Goal: Transaction & Acquisition: Purchase product/service

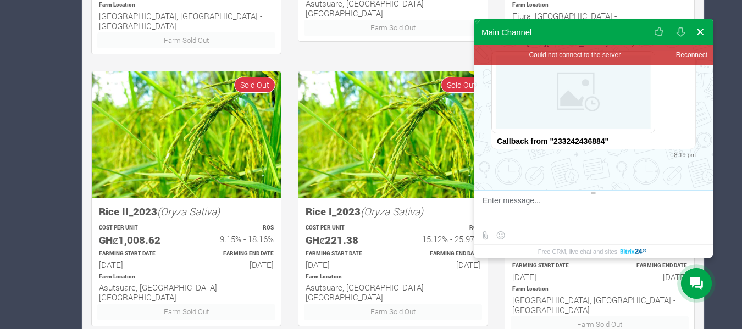
click at [702, 29] on button at bounding box center [701, 32] width 20 height 26
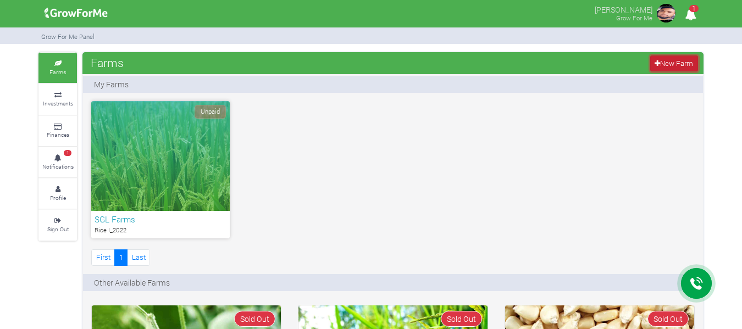
click at [675, 61] on link "New Farm" at bounding box center [675, 64] width 48 height 16
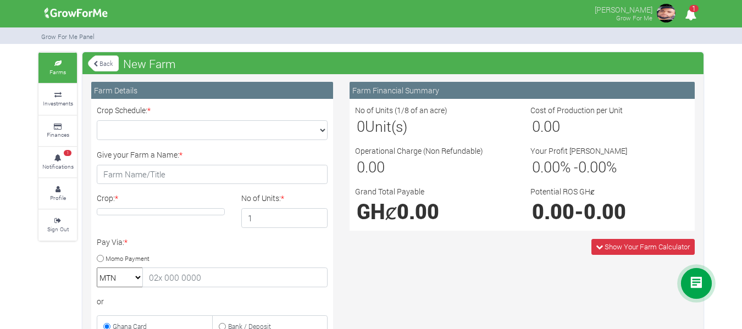
click at [673, 12] on img at bounding box center [667, 13] width 22 height 22
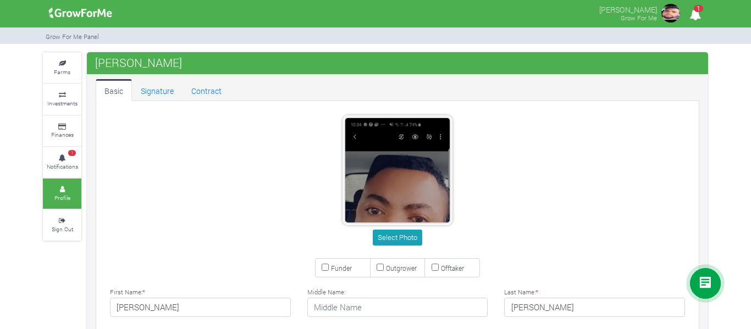
type input "7456 524023"
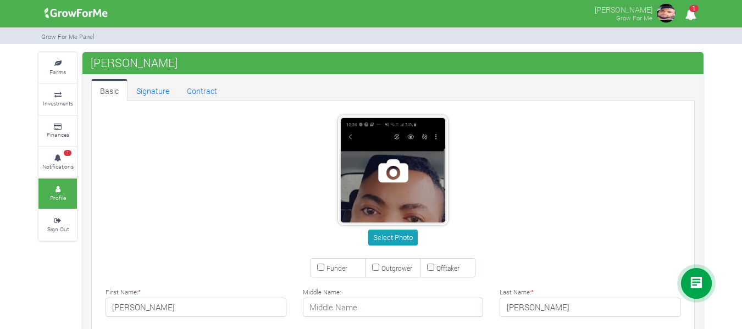
drag, startPoint x: 414, startPoint y: 175, endPoint x: 406, endPoint y: 137, distance: 38.2
click at [406, 137] on span at bounding box center [393, 170] width 104 height 104
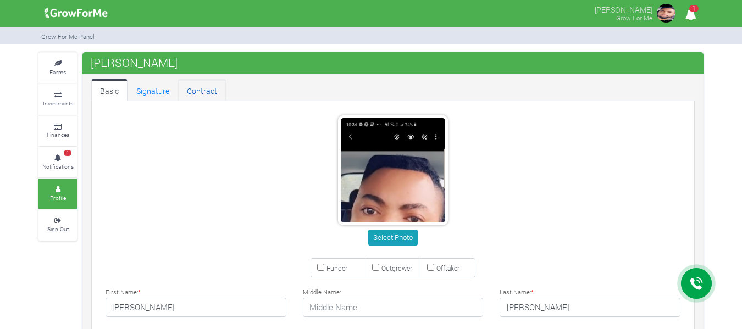
click at [199, 92] on link "Contract" at bounding box center [202, 90] width 48 height 22
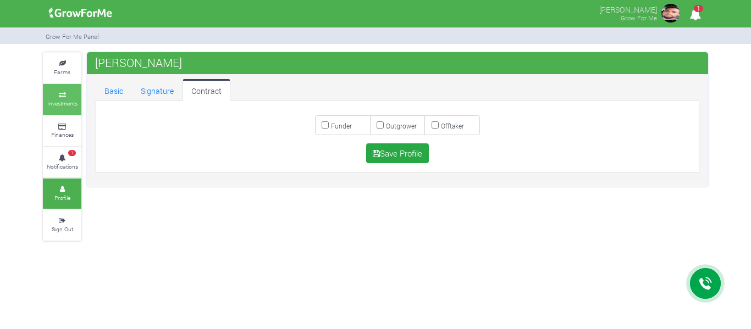
click at [62, 100] on small "Investments" at bounding box center [62, 104] width 30 height 8
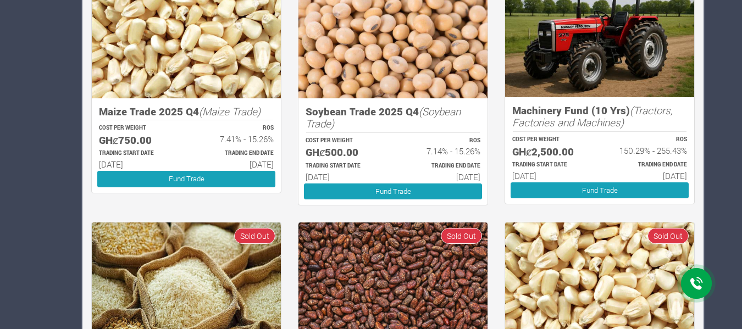
scroll to position [687, 0]
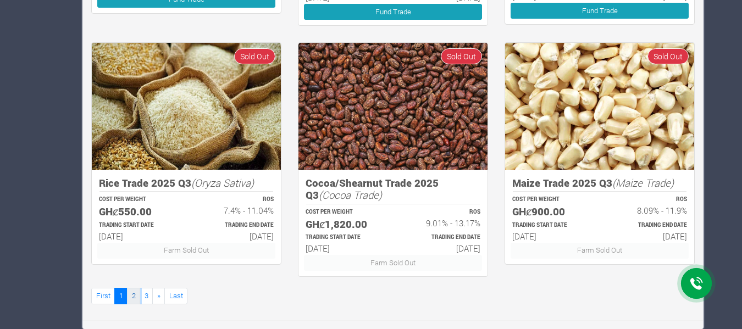
click at [134, 298] on link "2" at bounding box center [133, 296] width 13 height 16
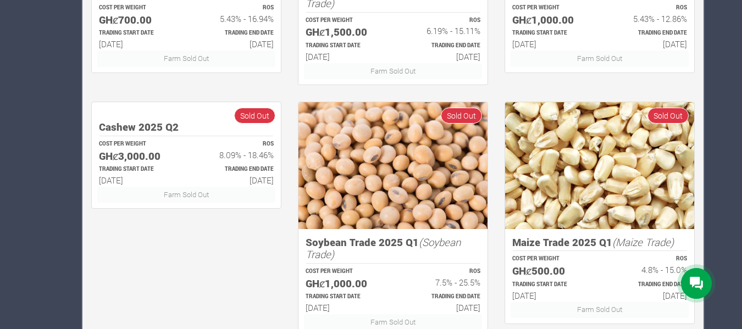
scroll to position [687, 0]
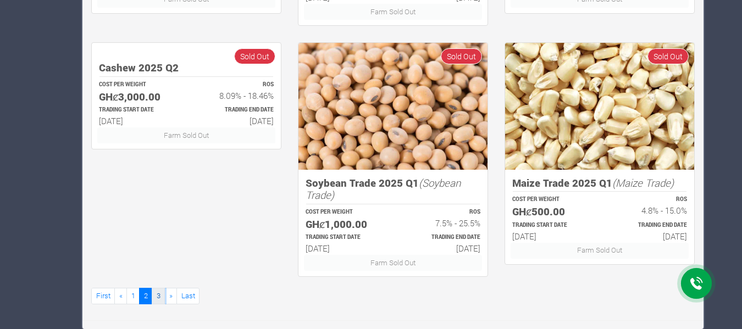
click at [159, 298] on link "3" at bounding box center [158, 296] width 13 height 16
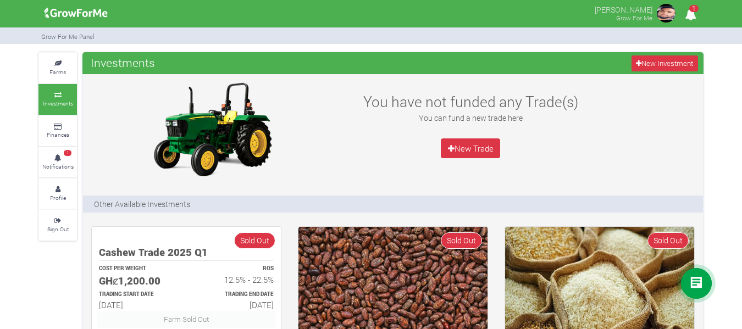
drag, startPoint x: 746, startPoint y: 155, endPoint x: 750, endPoint y: 191, distance: 37.1
click at [742, 191] on html "Main Channel Callback Feedback Form +12059526298 Open Channel Contact us on Wha…" at bounding box center [371, 164] width 742 height 329
click at [62, 125] on icon at bounding box center [57, 126] width 33 height 5
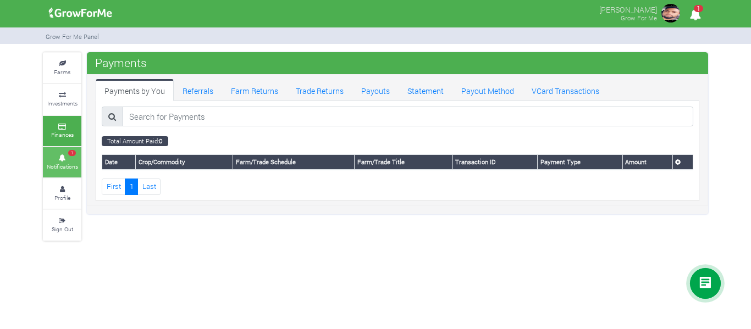
click at [67, 170] on link "1 Notifications" at bounding box center [62, 162] width 38 height 30
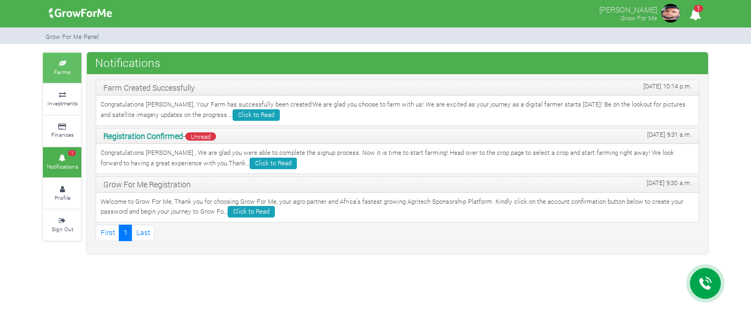
click at [63, 76] on link "Farms" at bounding box center [62, 68] width 38 height 30
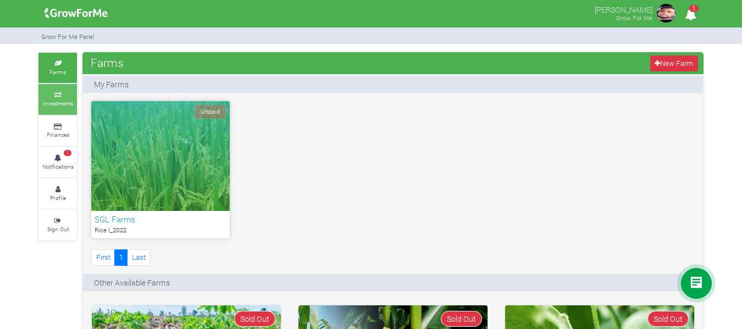
click at [56, 103] on small "Investments" at bounding box center [58, 104] width 30 height 8
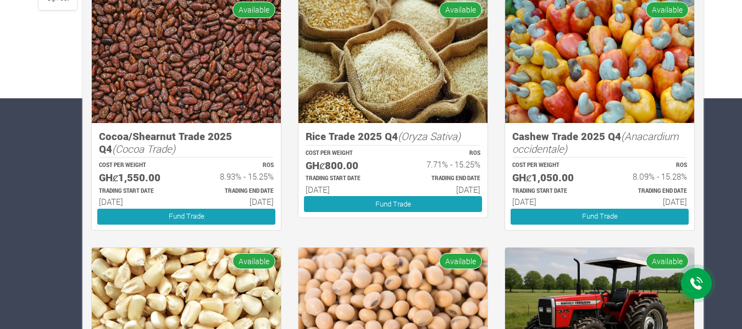
scroll to position [229, 0]
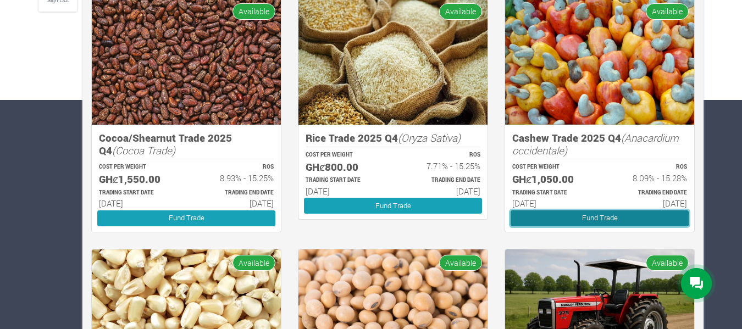
click at [595, 216] on link "Fund Trade" at bounding box center [600, 219] width 178 height 16
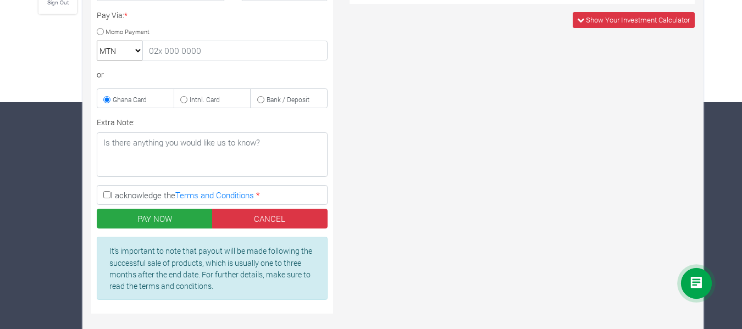
scroll to position [250, 0]
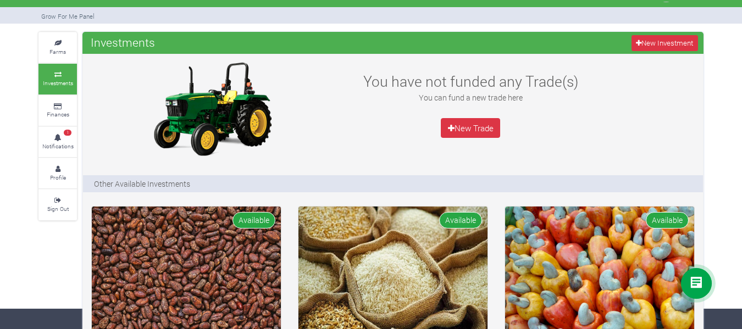
scroll to position [17, 0]
